Goal: Information Seeking & Learning: Learn about a topic

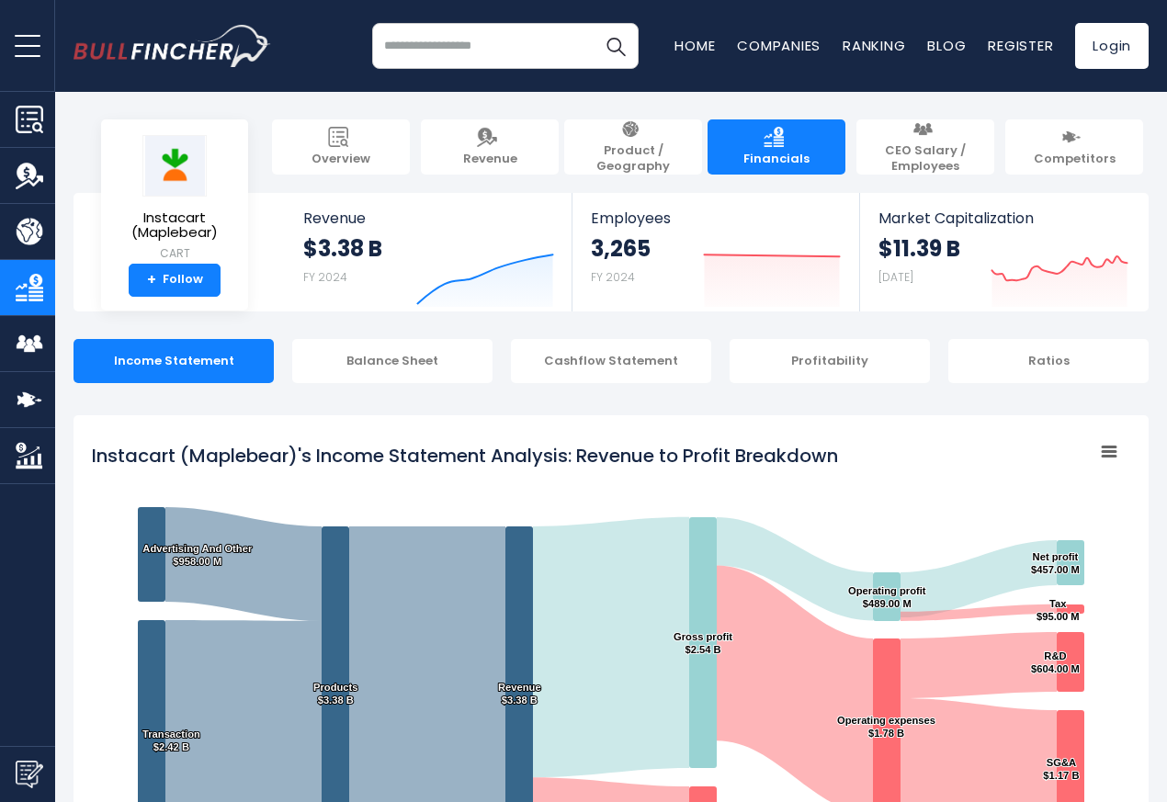
scroll to position [995, 0]
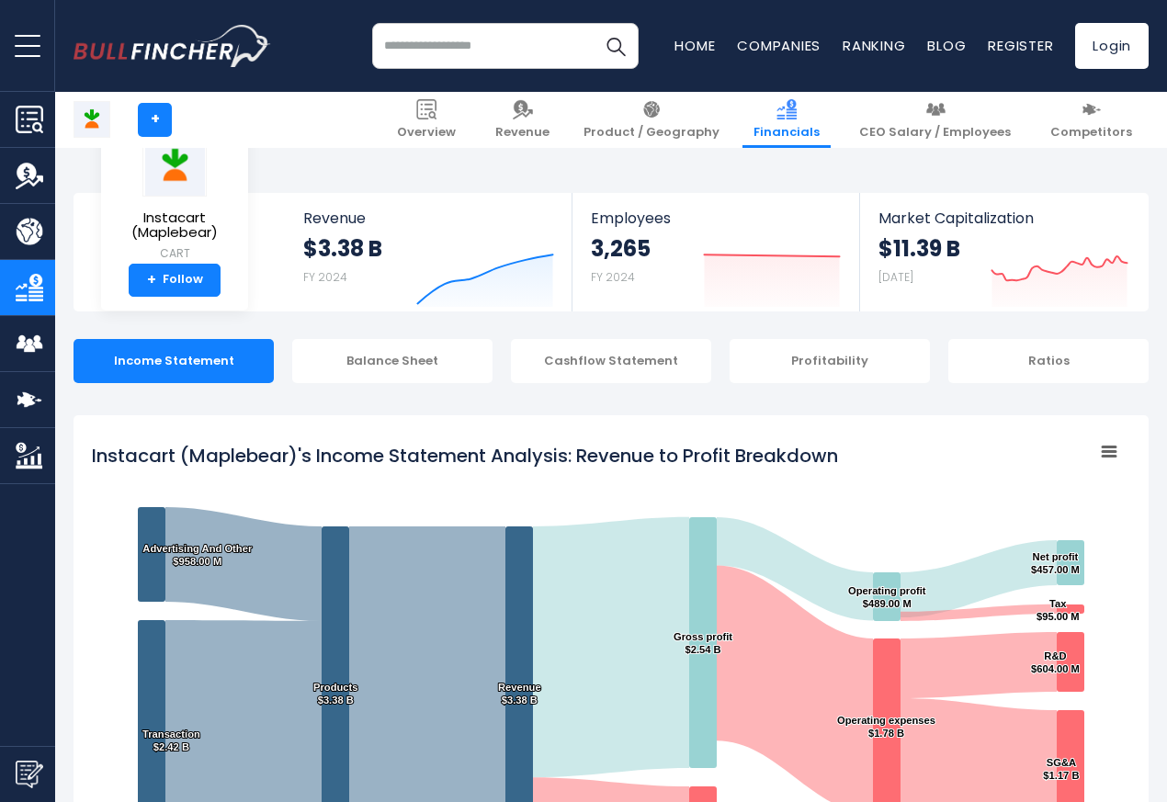
scroll to position [995, 0]
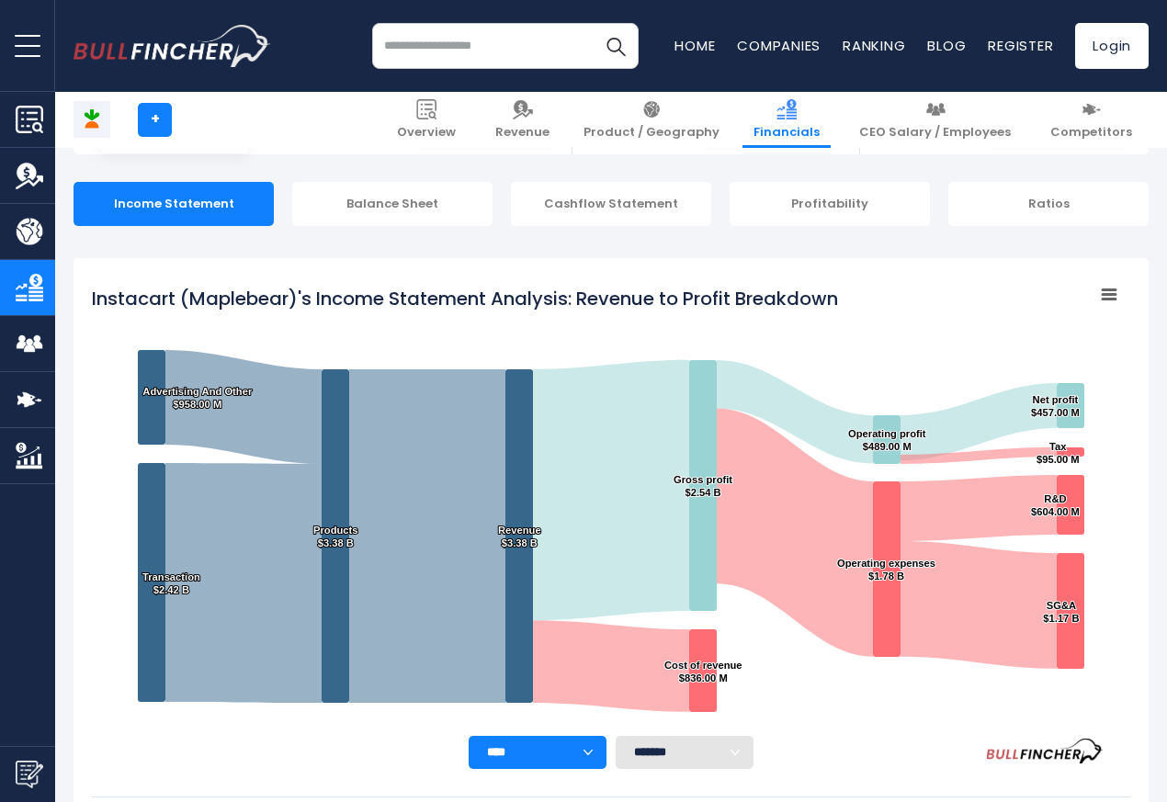
scroll to position [995, 0]
